Goal: Information Seeking & Learning: Learn about a topic

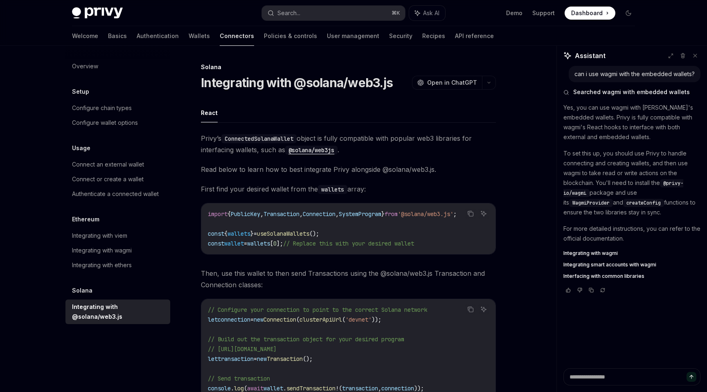
scroll to position [0, 14]
click at [128, 168] on div "Connect an external wallet" at bounding box center [108, 165] width 72 height 10
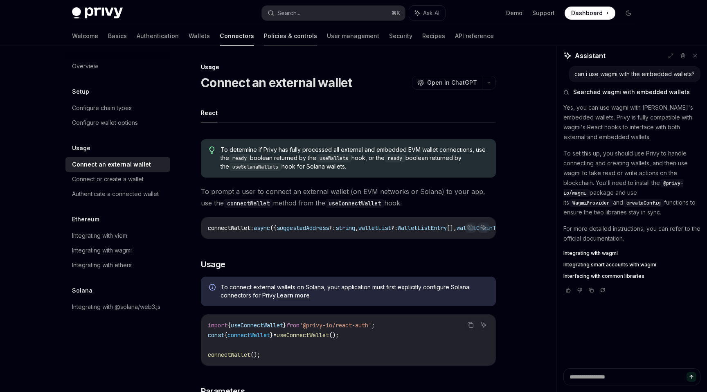
click at [264, 35] on link "Policies & controls" at bounding box center [290, 36] width 53 height 20
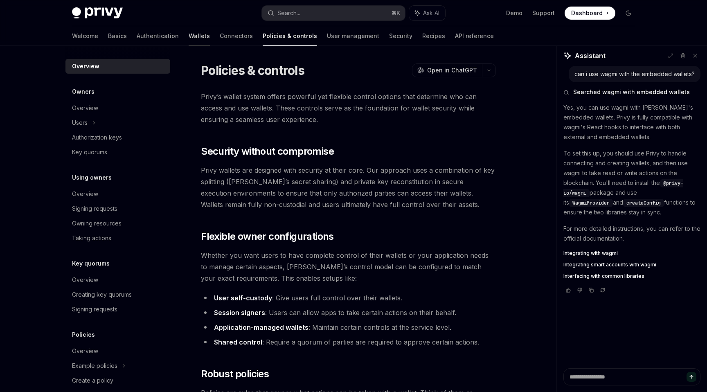
click at [189, 38] on link "Wallets" at bounding box center [199, 36] width 21 height 20
type textarea "*"
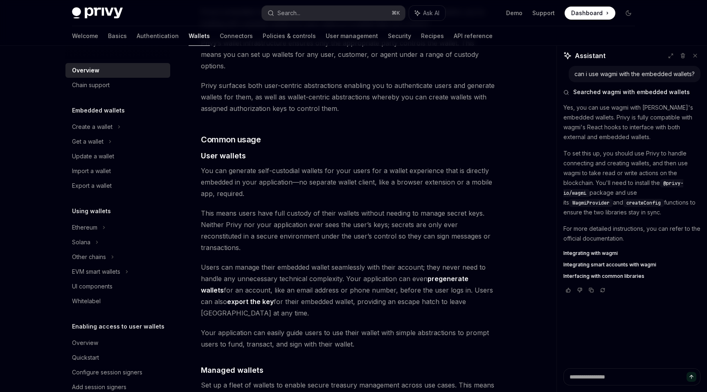
scroll to position [560, 0]
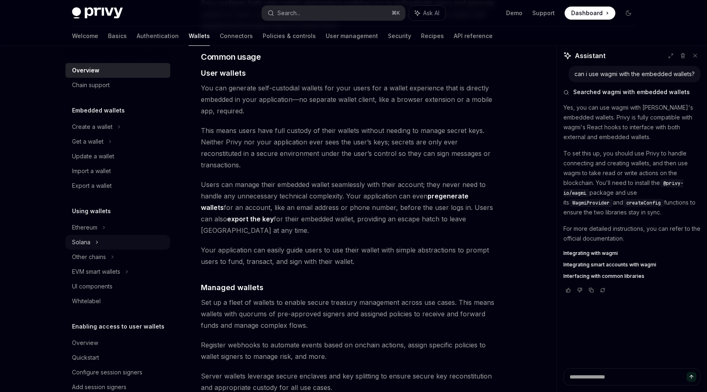
click at [90, 147] on div "Solana" at bounding box center [88, 142] width 32 height 10
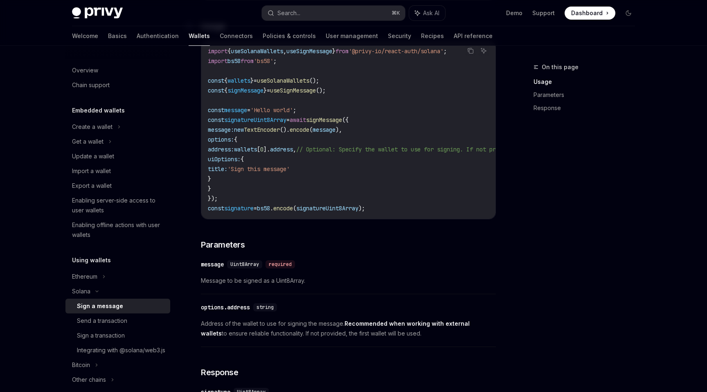
scroll to position [390, 0]
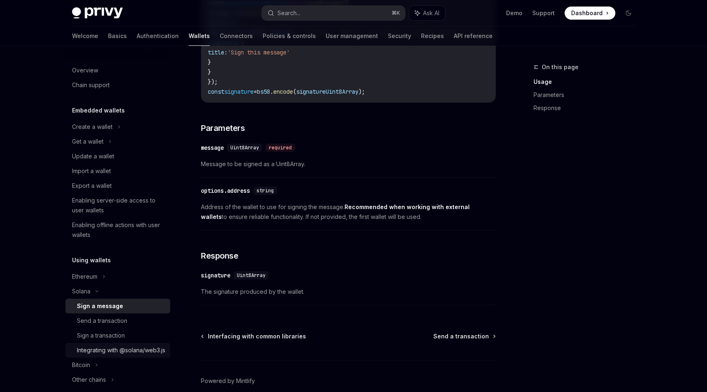
click at [122, 350] on div "Integrating with @solana/web3.js" at bounding box center [121, 351] width 88 height 10
type textarea "*"
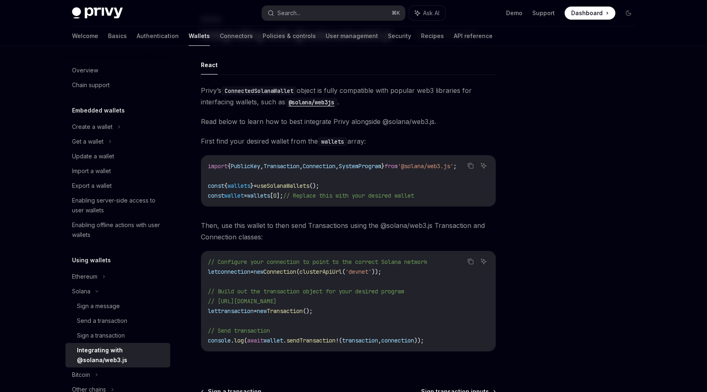
scroll to position [47, 0]
click at [463, 133] on div "Privy’s ConnectedSolanaWallet object is fully compatible with popular web3 libr…" at bounding box center [348, 226] width 295 height 280
